Goal: Task Accomplishment & Management: Complete application form

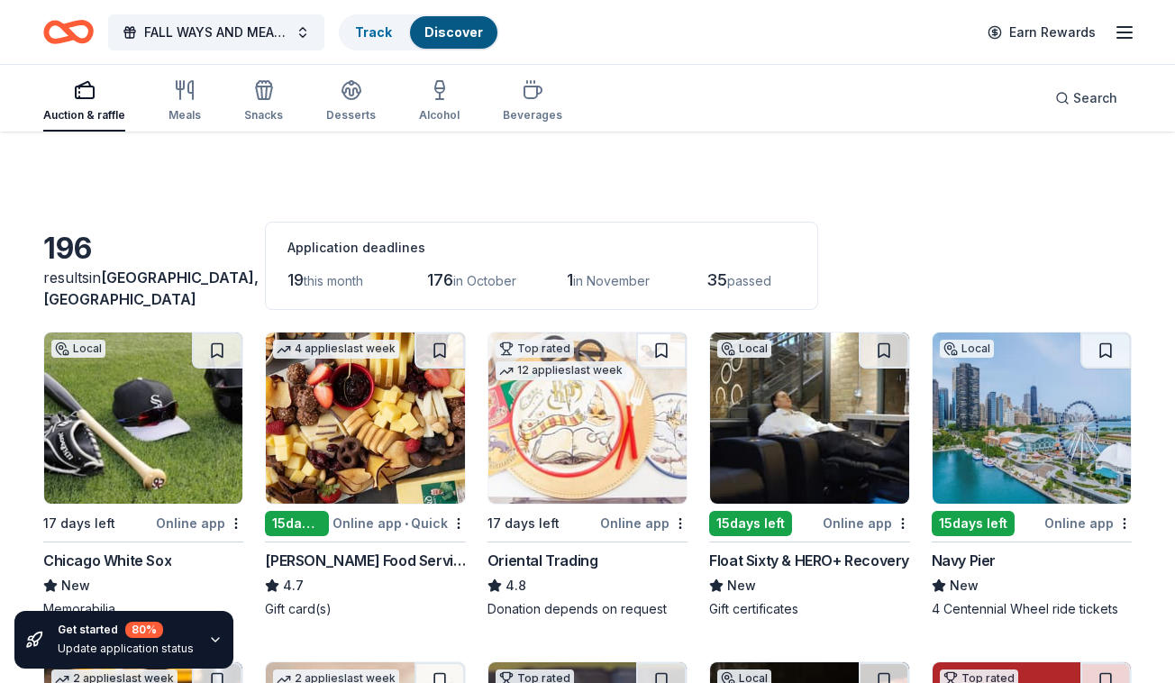
scroll to position [8960, 0]
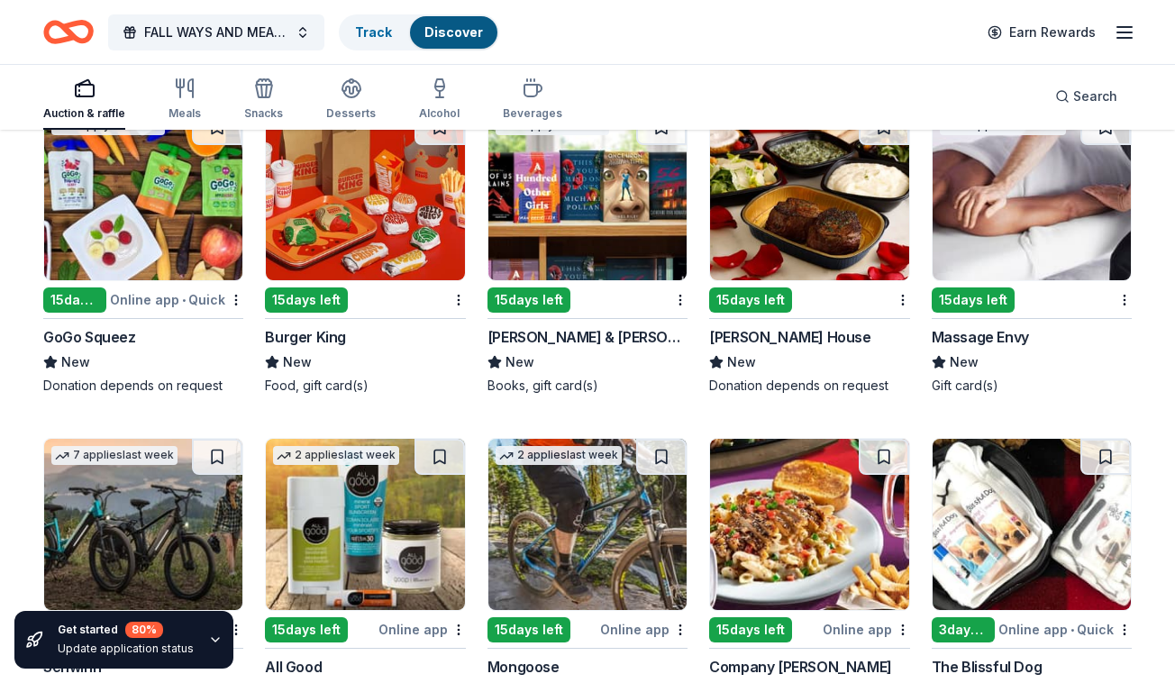
scroll to position [9484, 0]
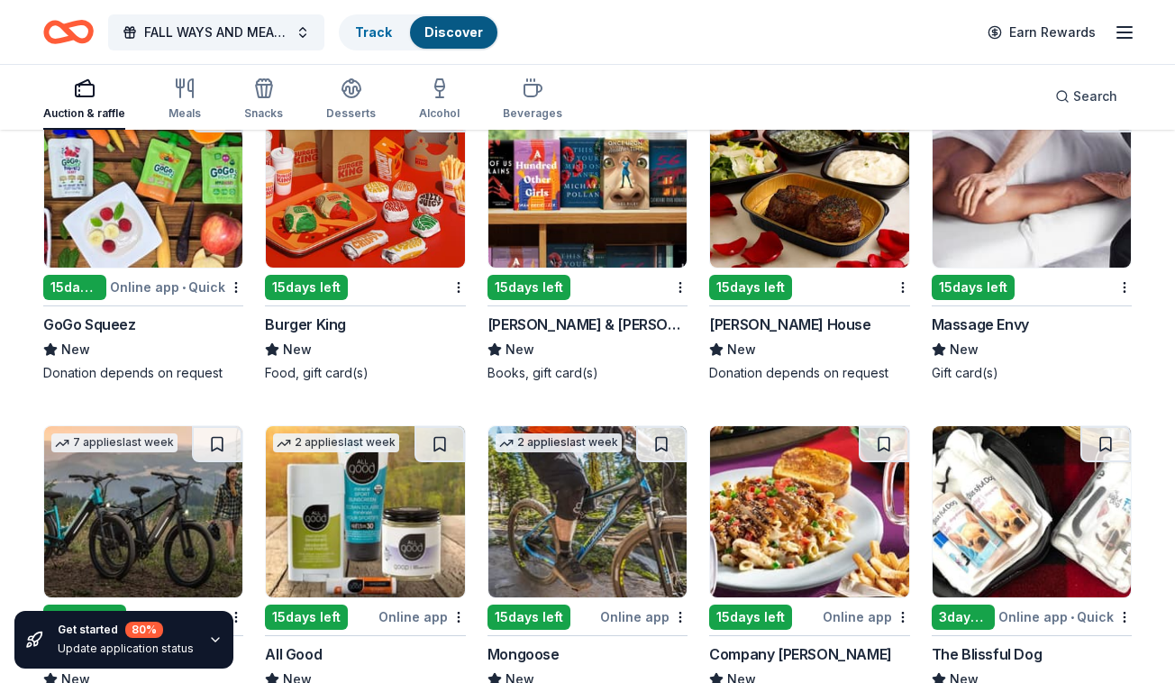
click at [1021, 272] on div "3 applies last week 15 days left Massage Envy New Gift card(s)" at bounding box center [1032, 239] width 200 height 287
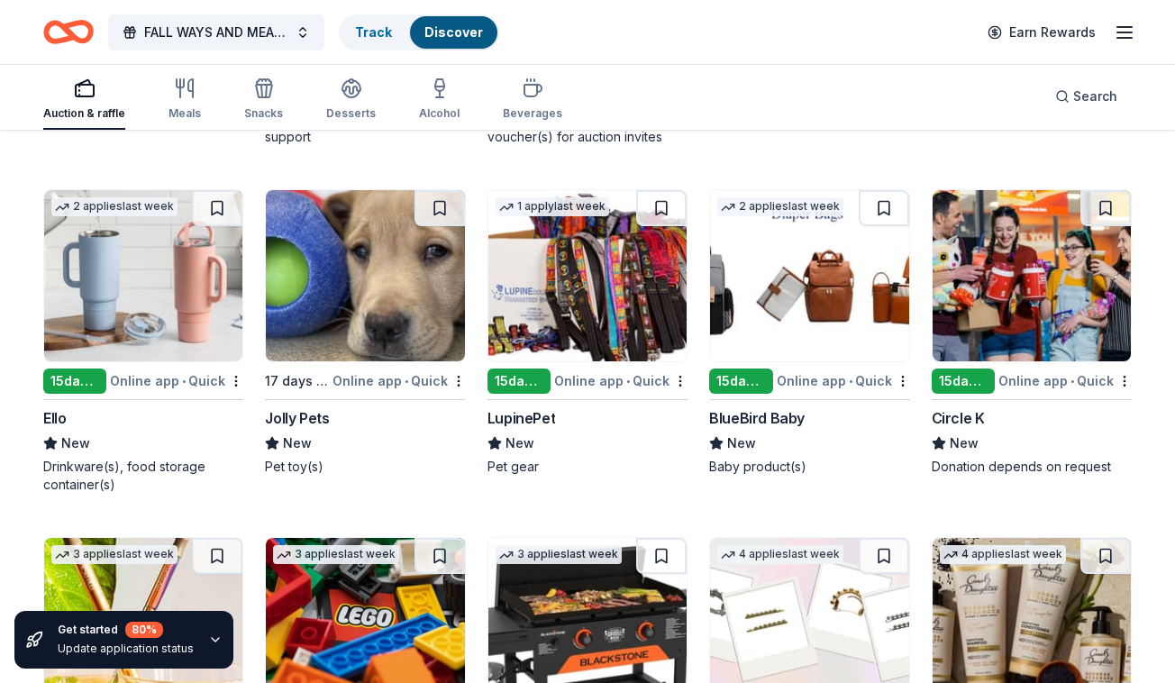
scroll to position [11809, 0]
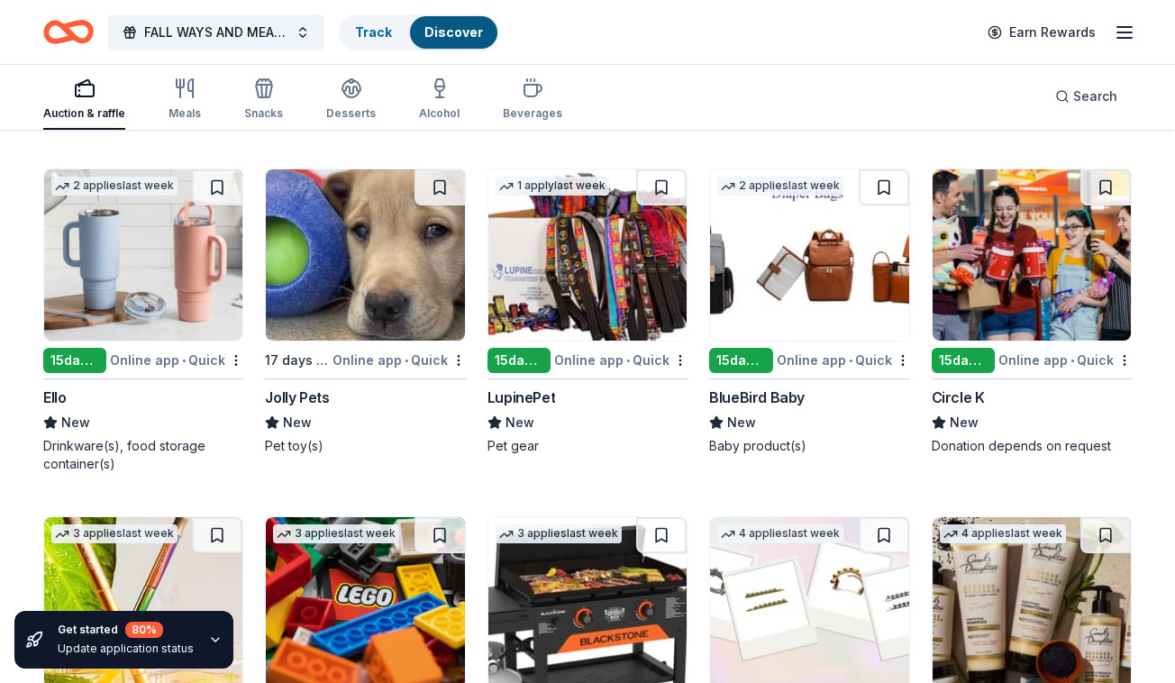
click at [390, 363] on div "Online app • Quick" at bounding box center [399, 360] width 133 height 23
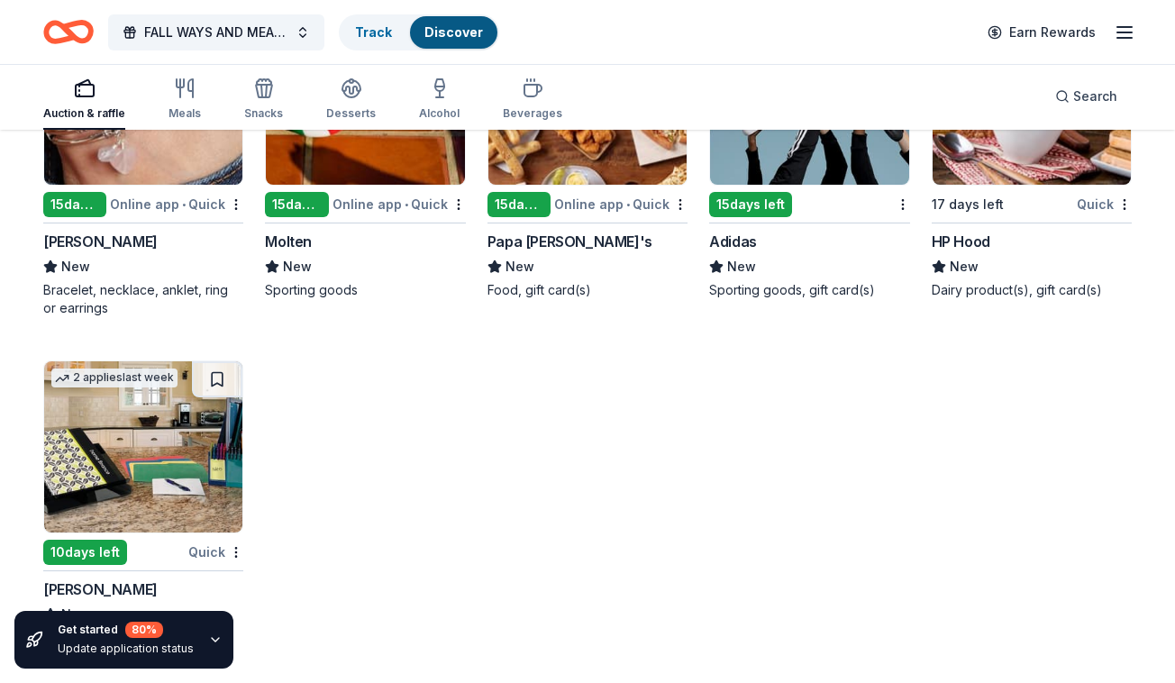
scroll to position [13339, 0]
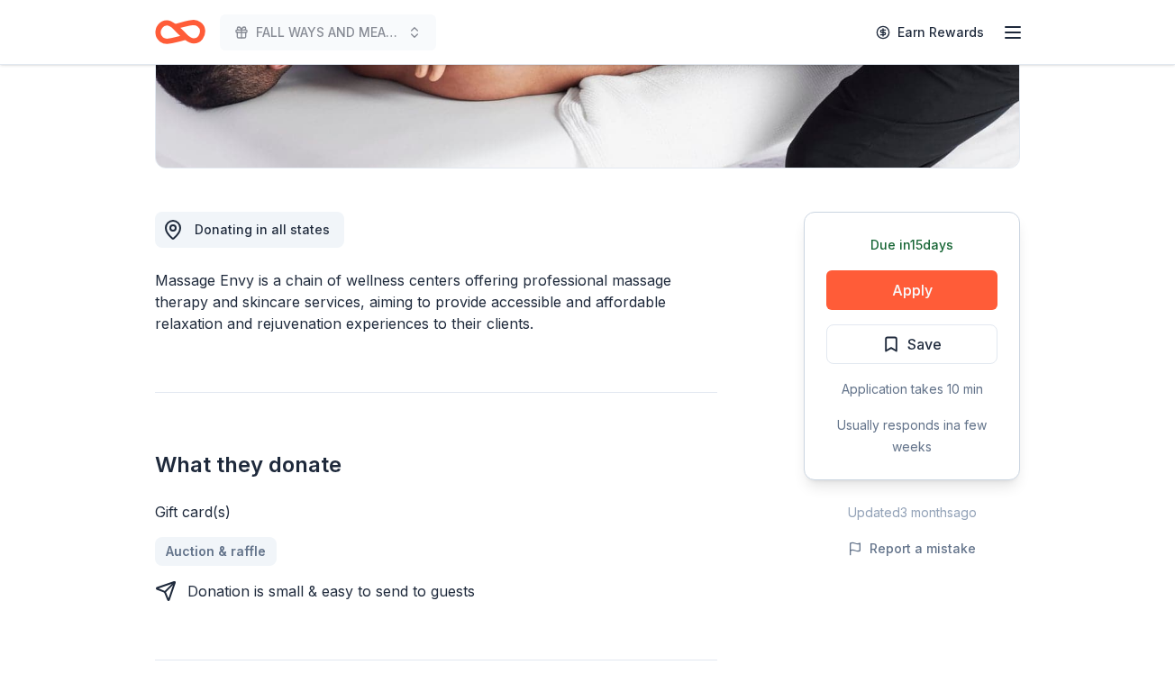
scroll to position [425, 0]
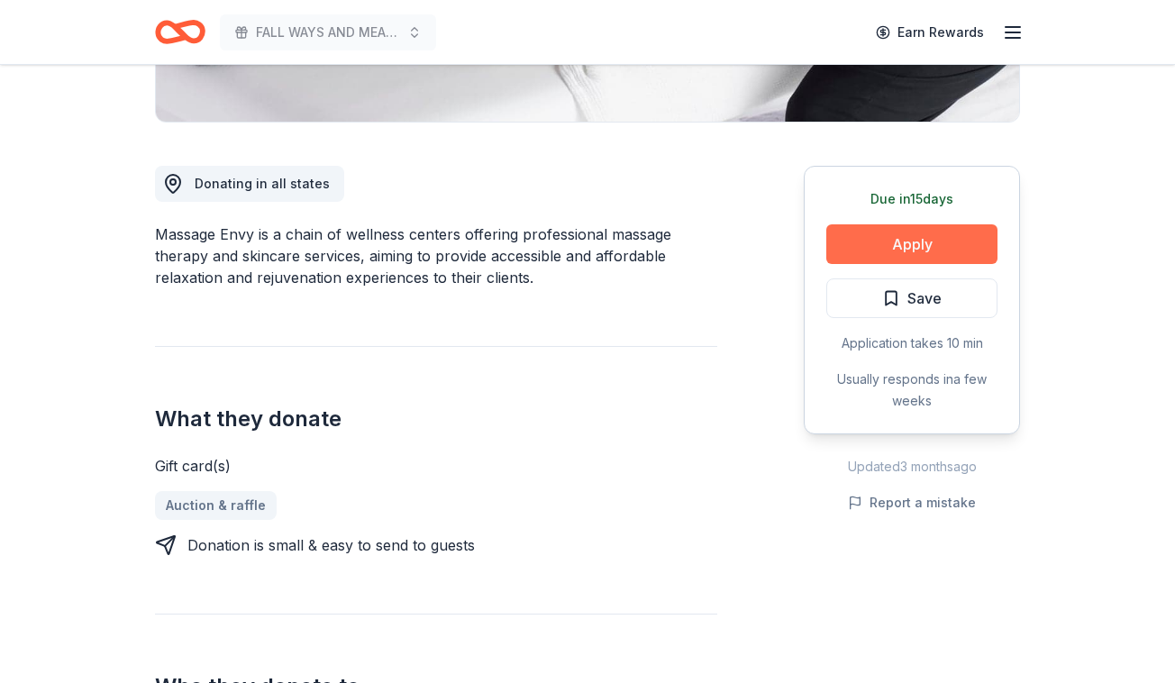
click at [966, 256] on button "Apply" at bounding box center [911, 244] width 171 height 40
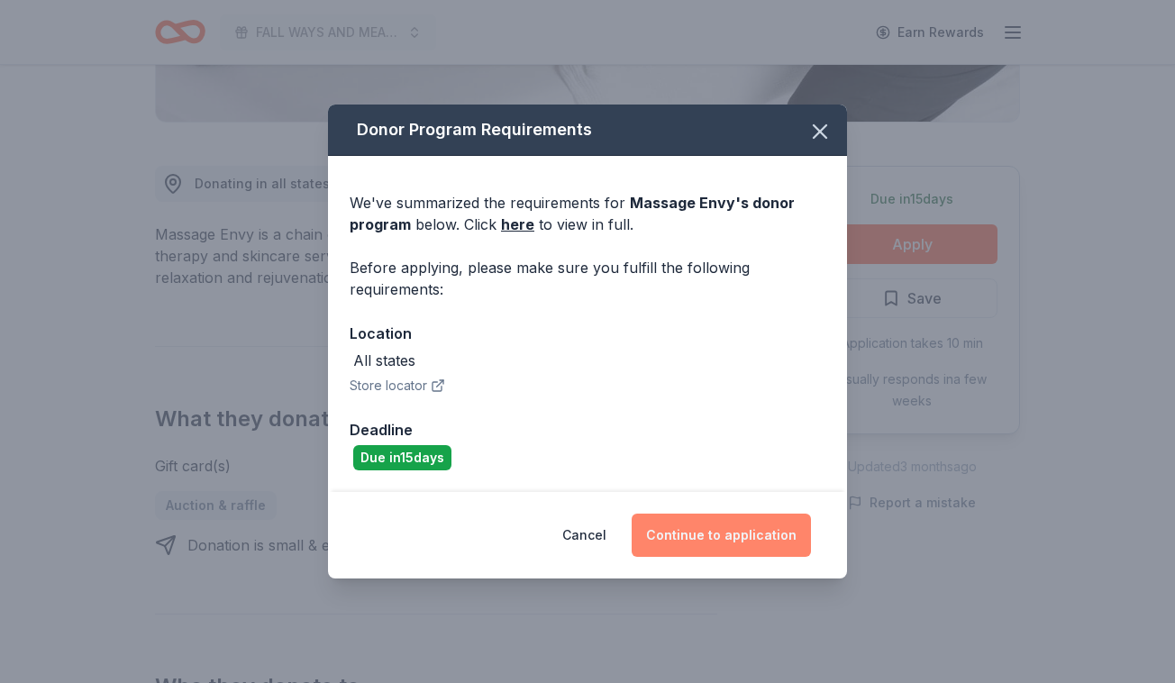
click at [725, 532] on button "Continue to application" at bounding box center [721, 535] width 179 height 43
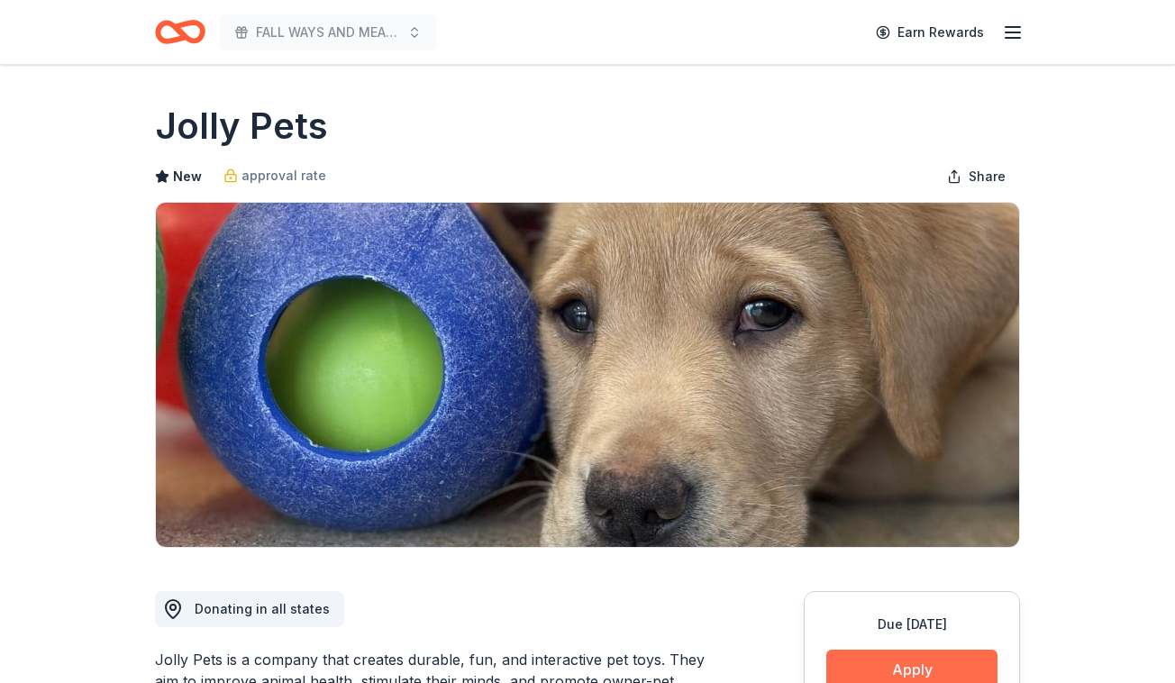
click at [939, 664] on button "Apply" at bounding box center [911, 670] width 171 height 40
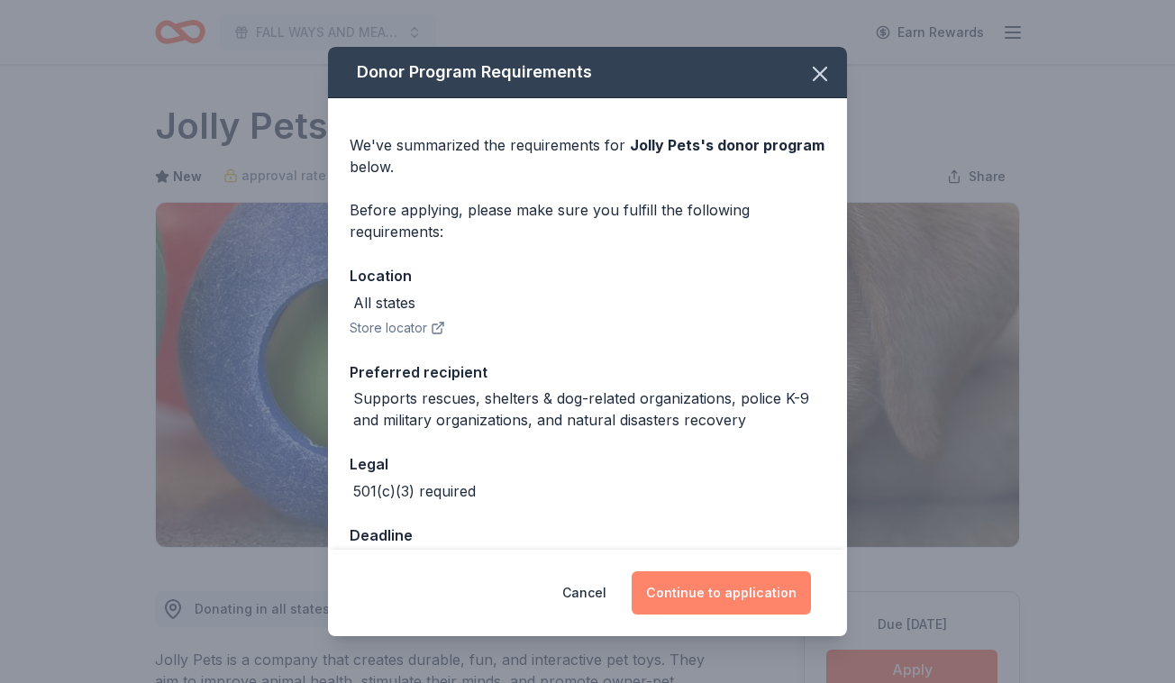
click at [786, 595] on button "Continue to application" at bounding box center [721, 592] width 179 height 43
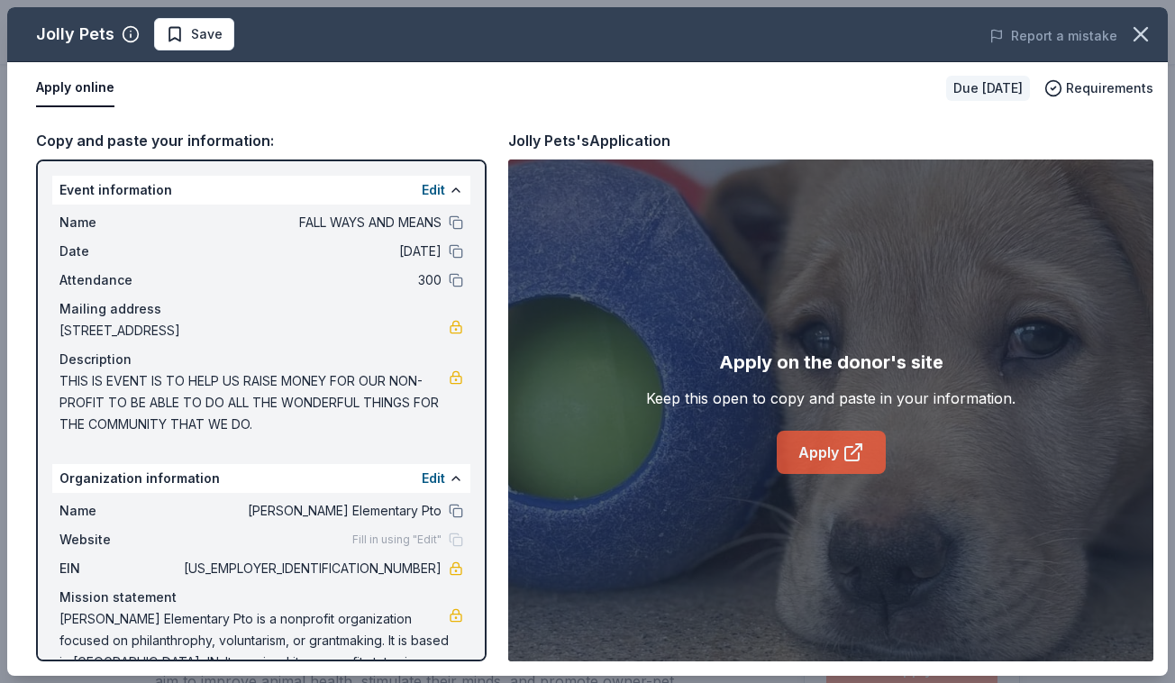
click at [809, 450] on link "Apply" at bounding box center [831, 452] width 109 height 43
click at [1139, 41] on icon "button" at bounding box center [1140, 34] width 25 height 25
